Goal: Information Seeking & Learning: Learn about a topic

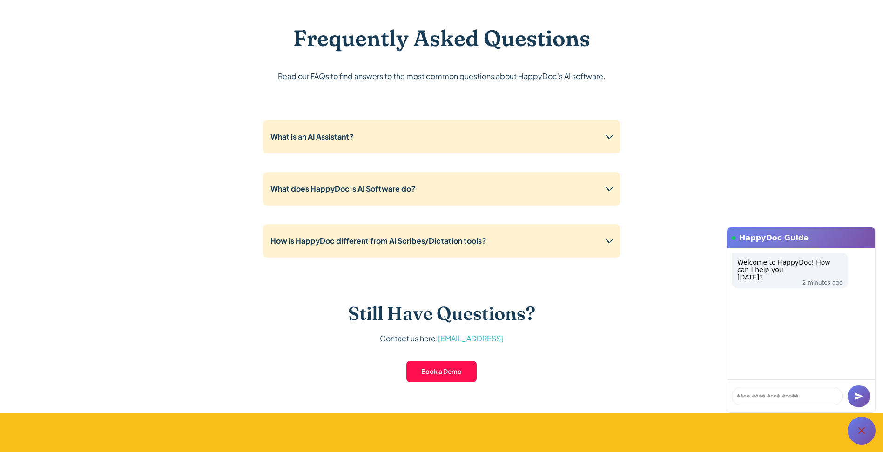
scroll to position [2327, 0]
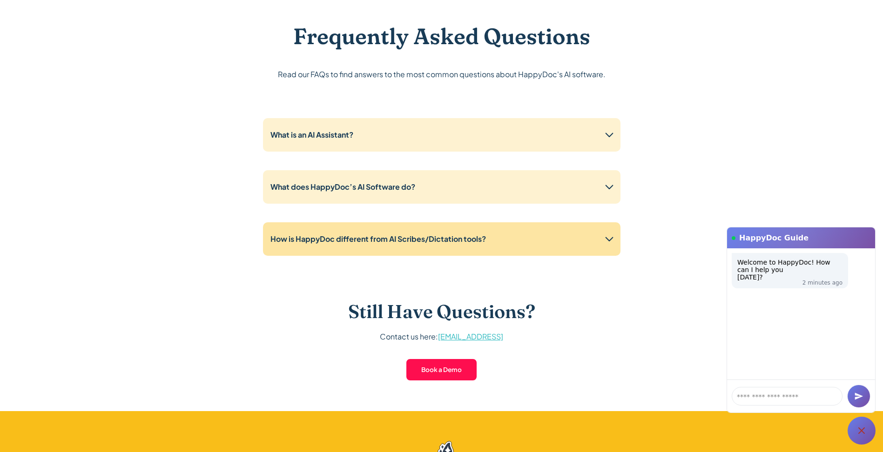
click at [323, 239] on strong "How is HappyDoc different from AI Scribes/Dictation tools?" at bounding box center [377, 239] width 215 height 10
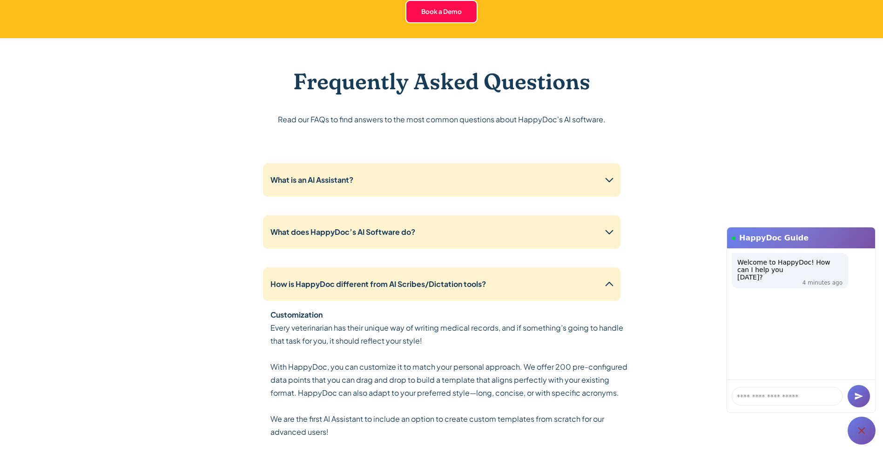
scroll to position [2280, 0]
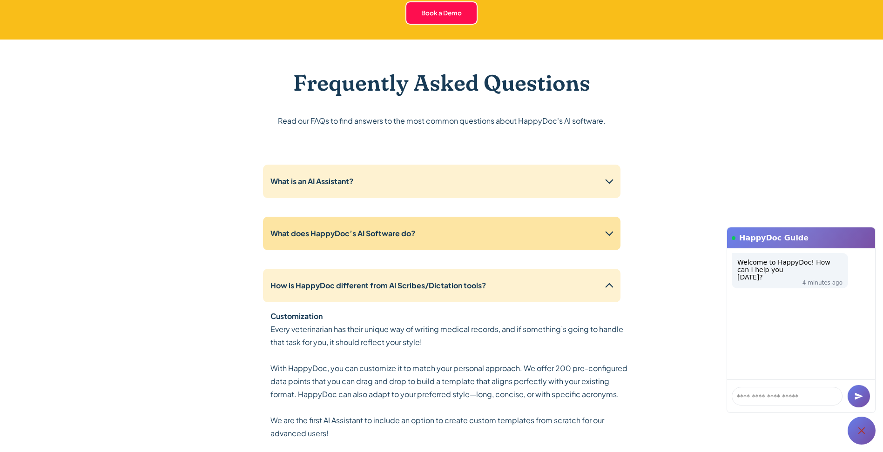
click at [316, 235] on strong "What does HappyDoc’s AI Software do?" at bounding box center [342, 234] width 145 height 10
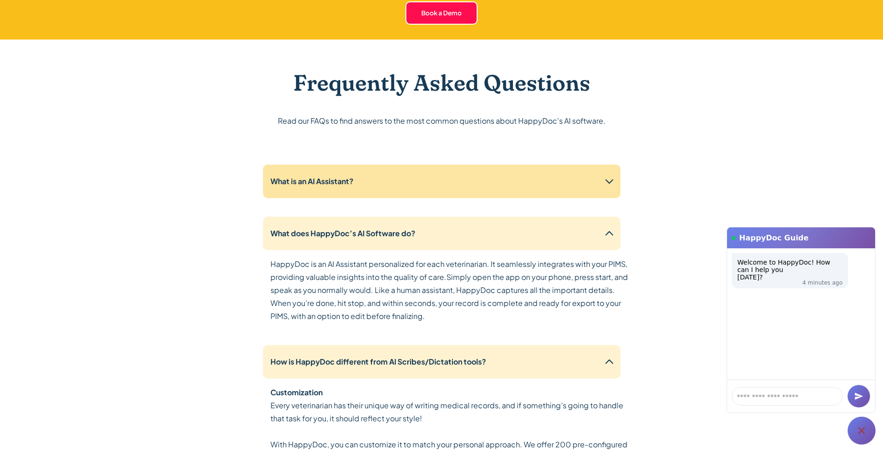
click at [327, 181] on strong "What is an AI Assistant?" at bounding box center [311, 181] width 83 height 10
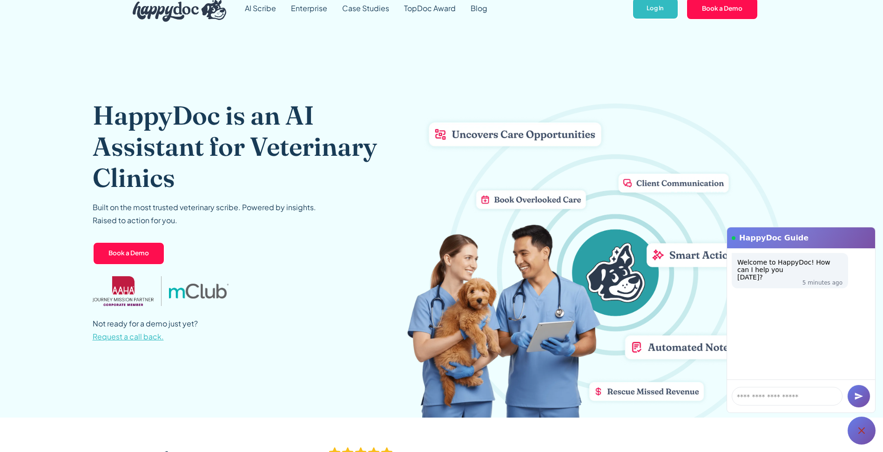
scroll to position [0, 0]
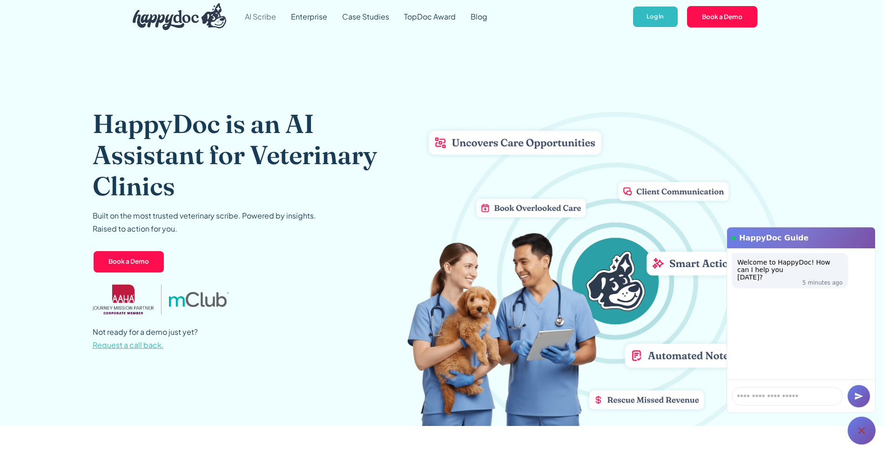
click at [258, 17] on link "AI Scribe" at bounding box center [260, 17] width 46 height 34
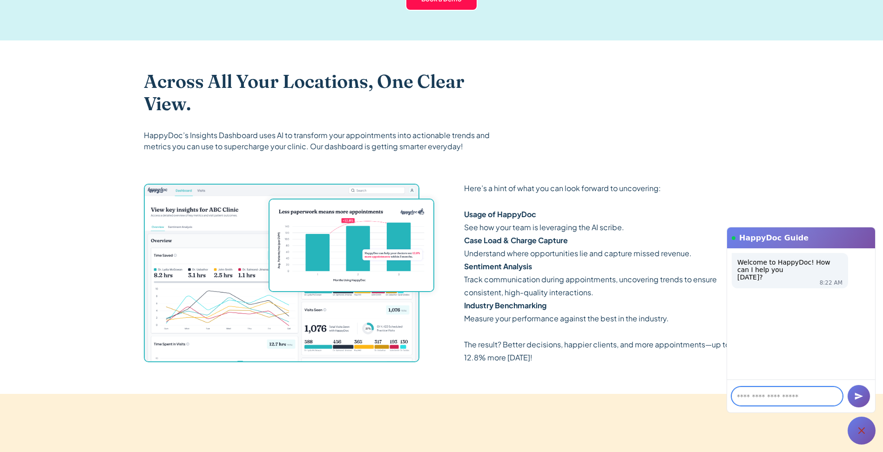
scroll to position [1350, 0]
